Goal: Task Accomplishment & Management: Manage account settings

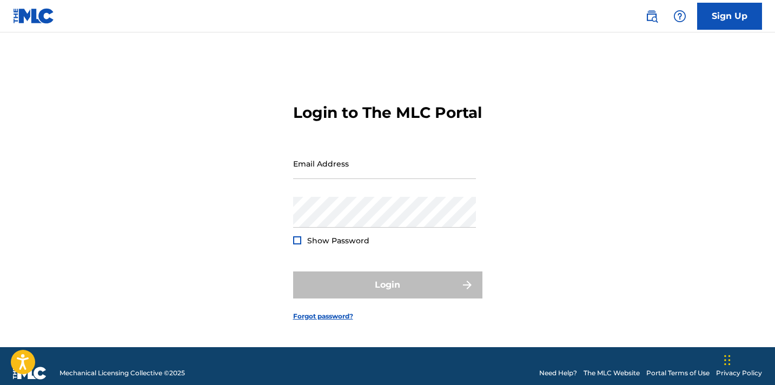
type input "[EMAIL_ADDRESS][DOMAIN_NAME]"
click at [302, 246] on div "Show Password" at bounding box center [331, 240] width 76 height 11
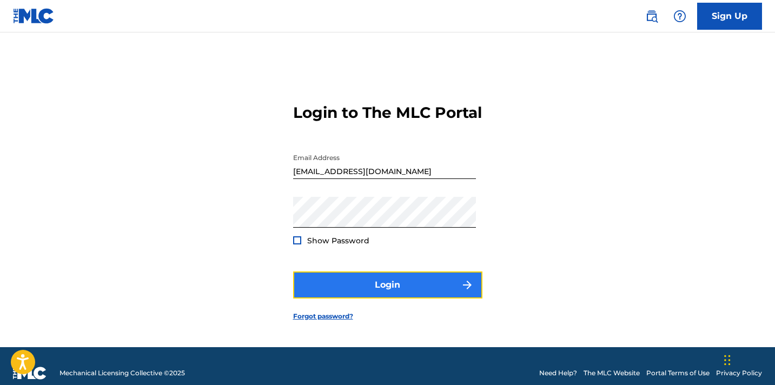
click at [359, 292] on button "Login" at bounding box center [387, 284] width 189 height 27
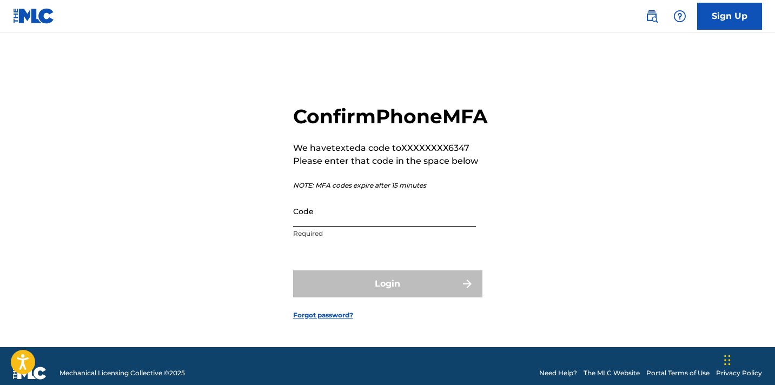
click at [363, 227] on input "Code" at bounding box center [384, 211] width 183 height 31
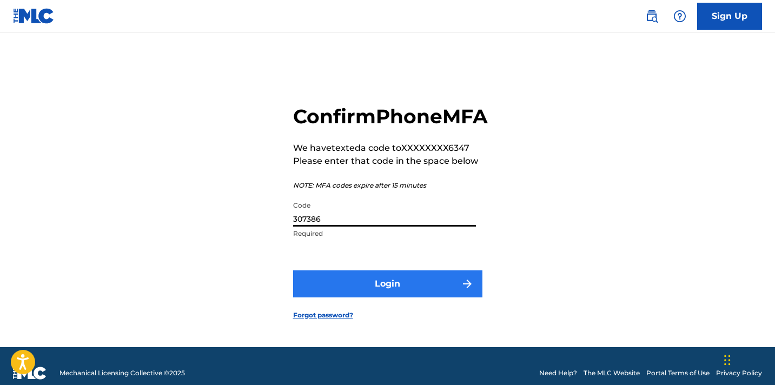
type input "307386"
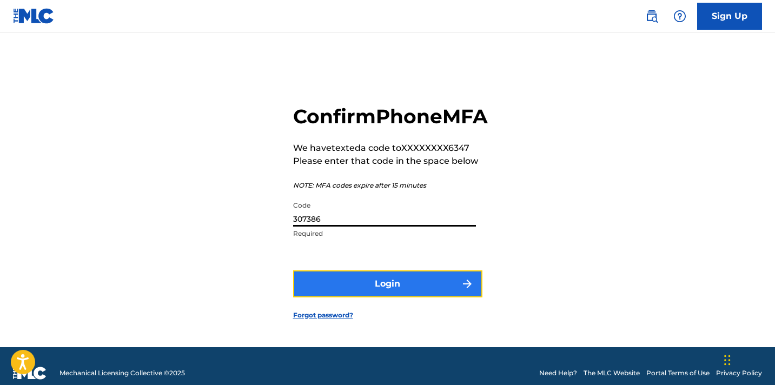
click at [352, 297] on button "Login" at bounding box center [387, 283] width 189 height 27
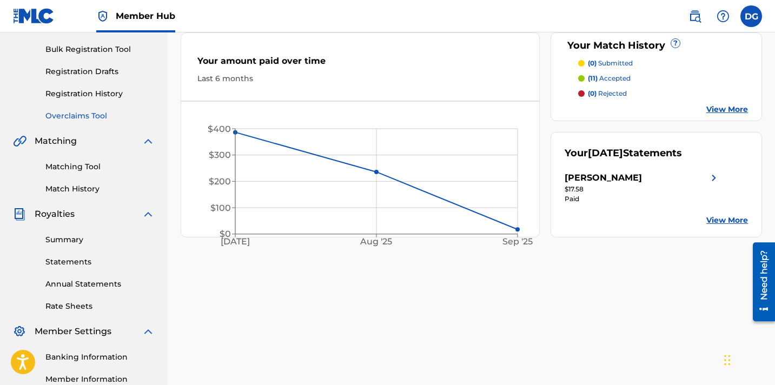
scroll to position [155, 0]
